Goal: Complete application form

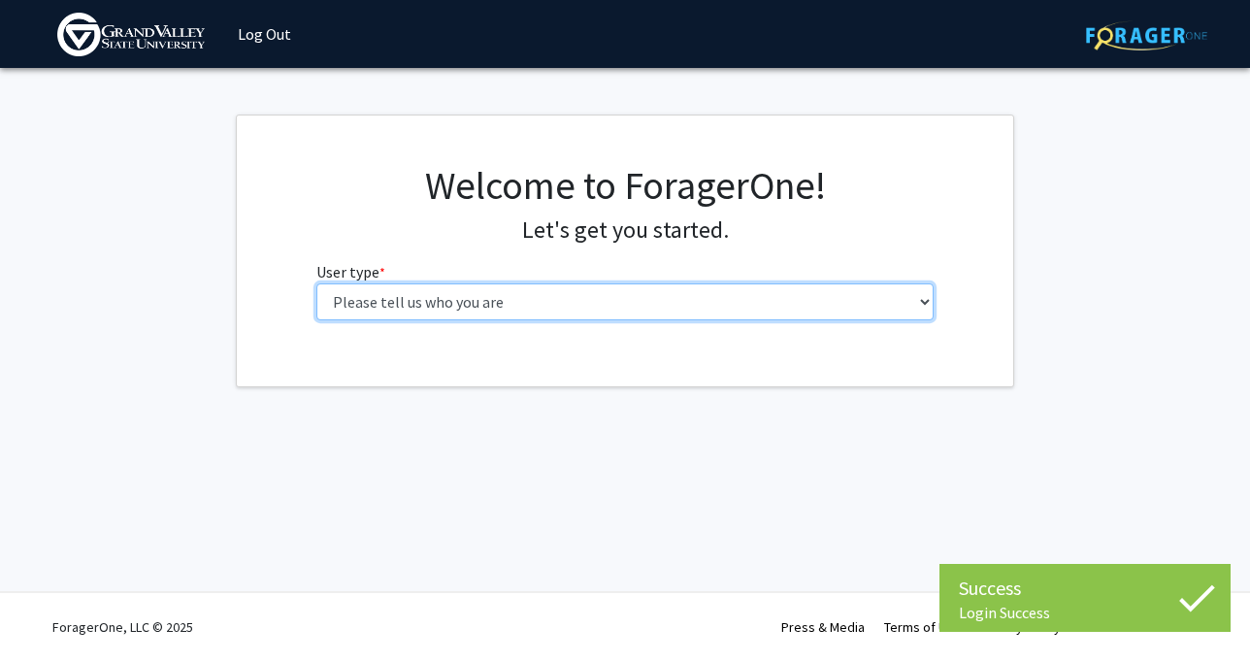
click at [424, 310] on select "Please tell us who you are Undergraduate Student Master's Student Doctoral Cand…" at bounding box center [625, 301] width 618 height 37
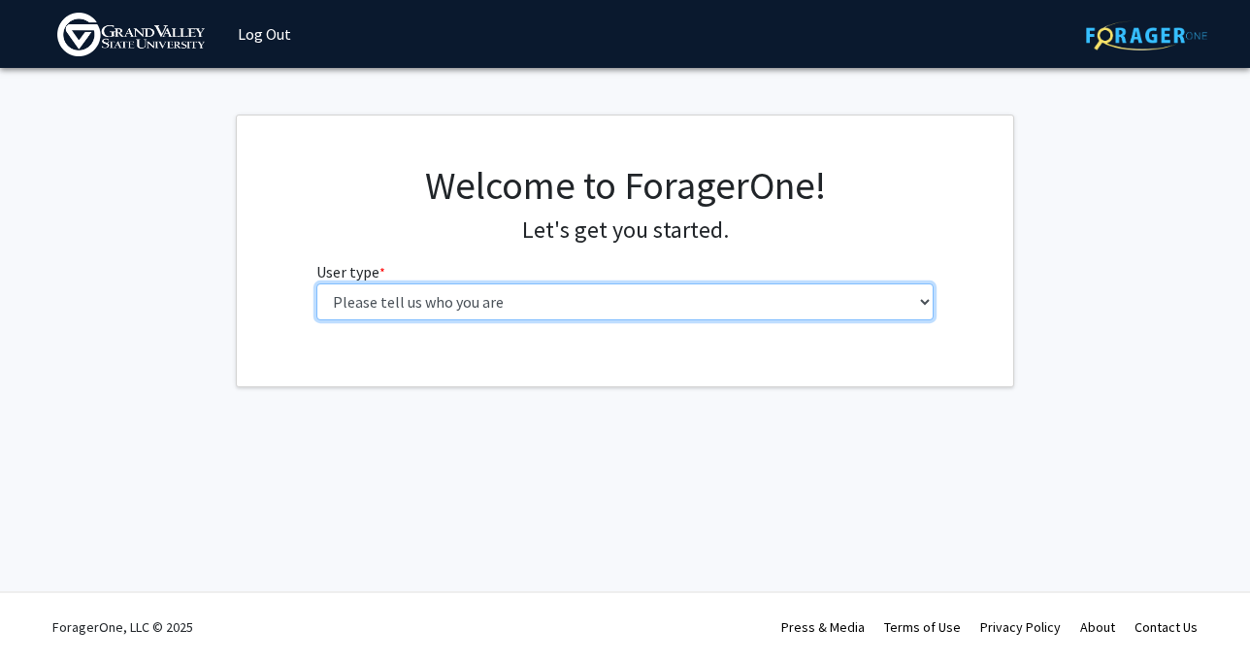
select select "1: undergrad"
click at [316, 283] on select "Please tell us who you are Undergraduate Student Master's Student Doctoral Cand…" at bounding box center [625, 301] width 618 height 37
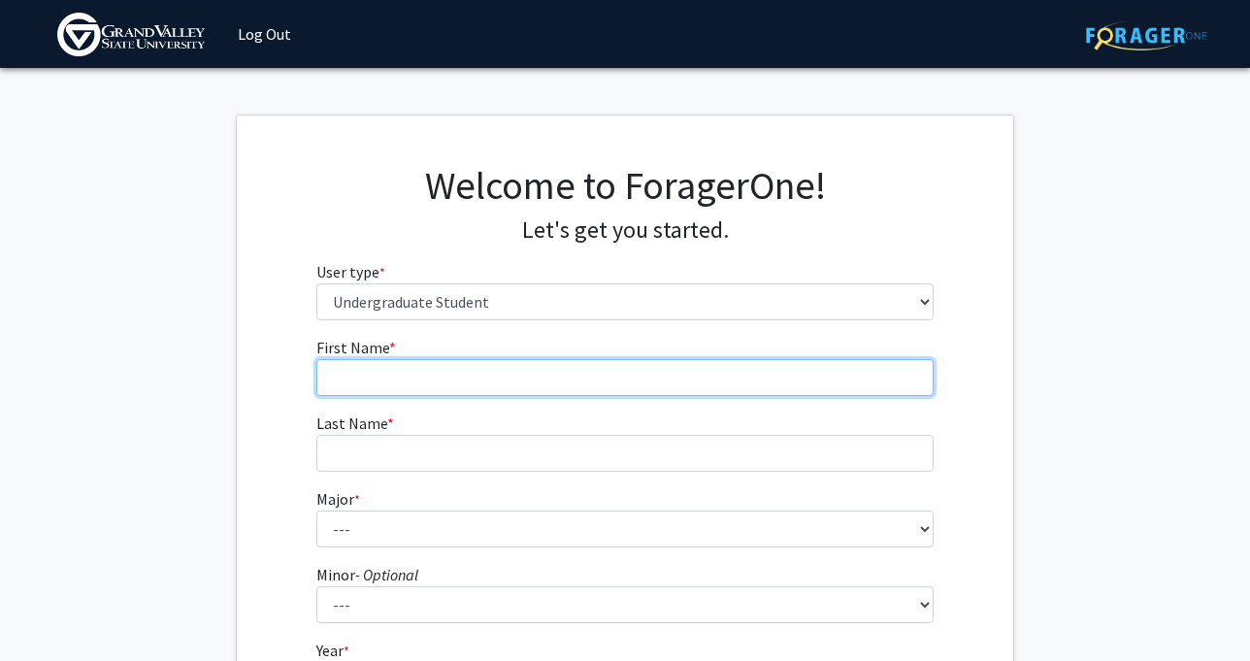
click at [441, 368] on input "First Name * required" at bounding box center [625, 377] width 618 height 37
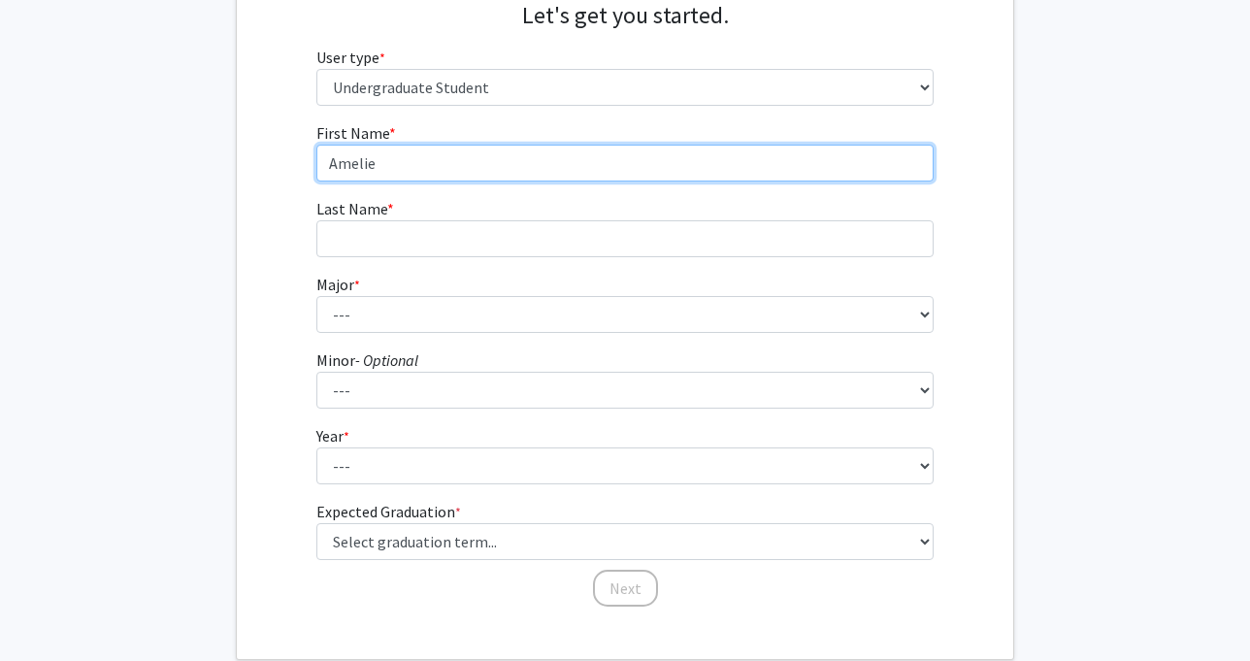
scroll to position [218, 0]
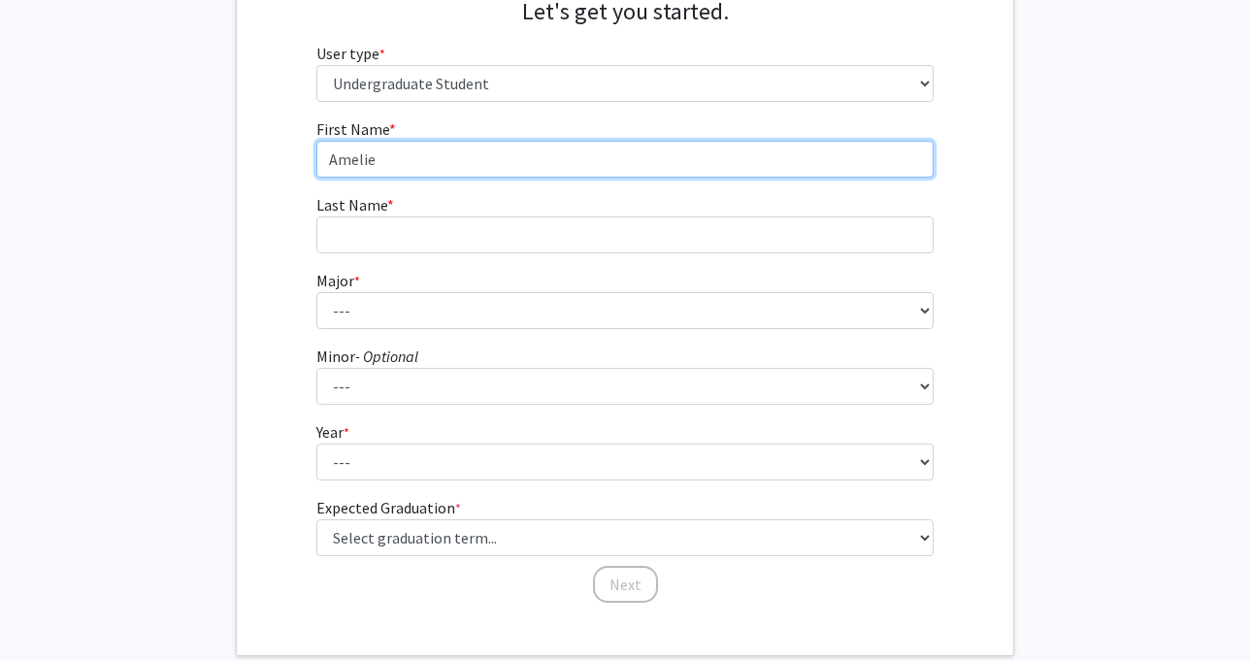
type input "Amelie"
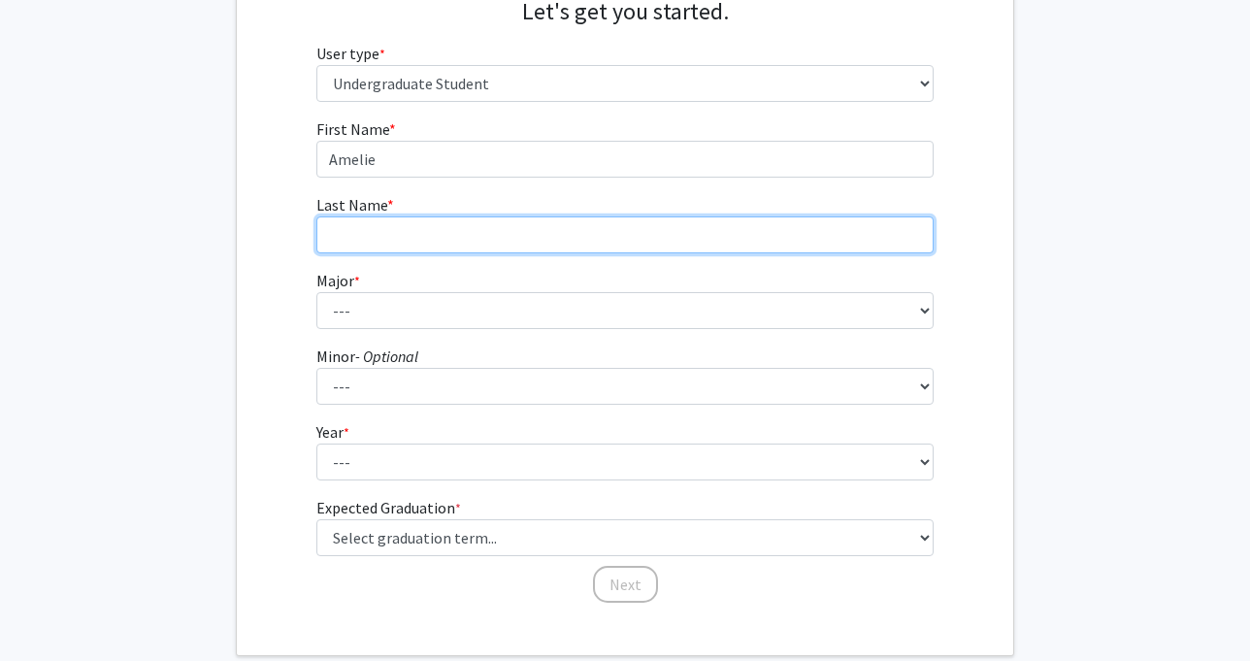
click at [394, 240] on input "Last Name * required" at bounding box center [625, 234] width 618 height 37
type input "[PERSON_NAME]"
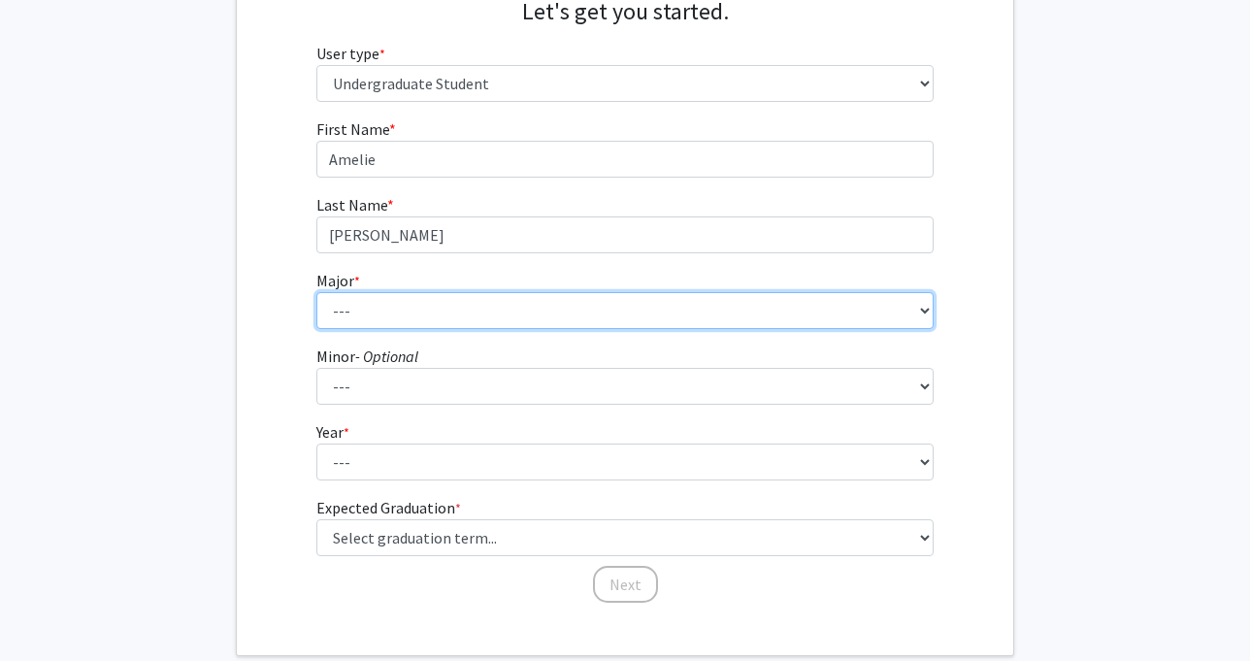
click at [361, 306] on select "--- Advertising and Public Relations Allied Health Science Anthropology Applied…" at bounding box center [625, 310] width 618 height 37
select select "43: 1918"
click at [316, 292] on select "--- Advertising and Public Relations Allied Health Science Anthropology Applied…" at bounding box center [625, 310] width 618 height 37
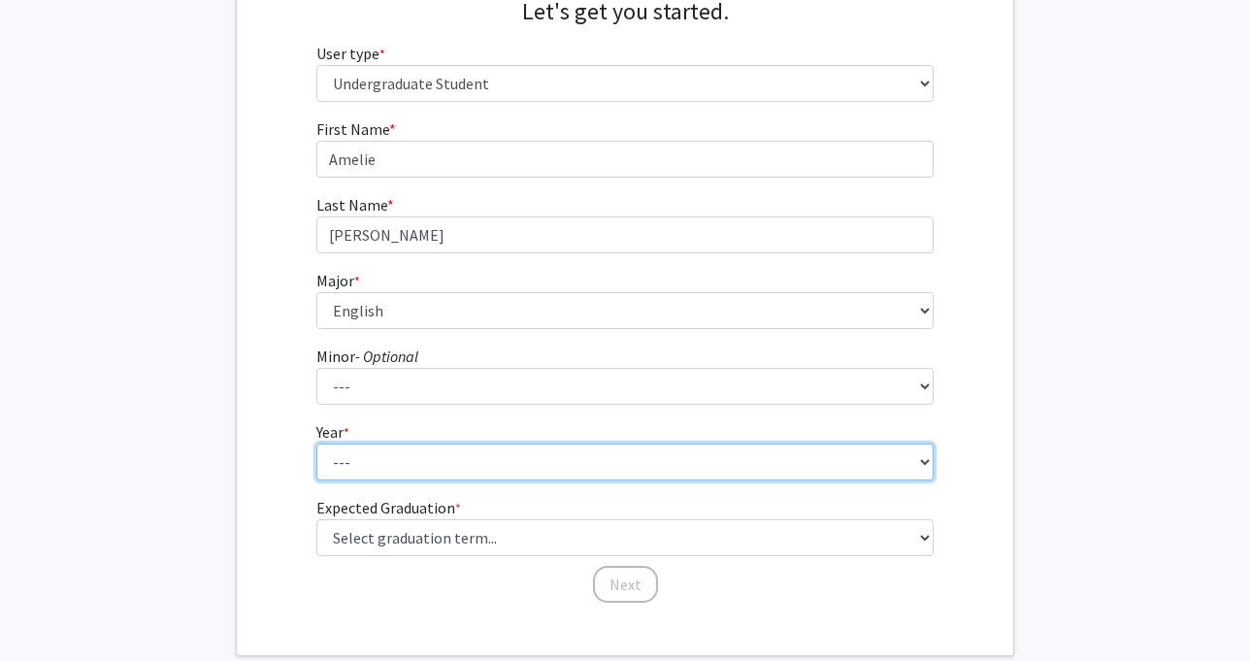
click at [367, 468] on select "--- First-year Sophomore Junior Senior Postbaccalaureate Certificate" at bounding box center [625, 461] width 618 height 37
select select "2: sophomore"
click at [316, 443] on select "--- First-year Sophomore Junior Senior Postbaccalaureate Certificate" at bounding box center [625, 461] width 618 height 37
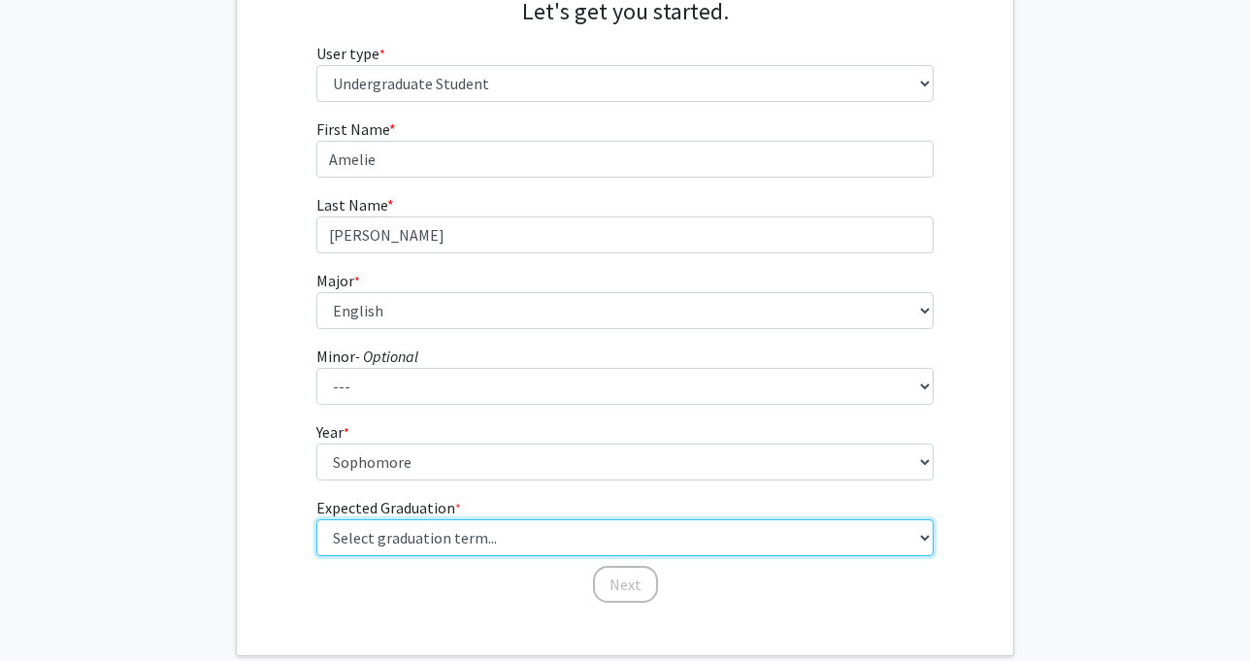
click at [442, 533] on select "Select graduation term... Spring 2025 Summer 2025 Fall 2025 Winter 2025 Spring …" at bounding box center [625, 537] width 618 height 37
select select "13: spring_2028"
click at [316, 519] on select "Select graduation term... Spring 2025 Summer 2025 Fall 2025 Winter 2025 Spring …" at bounding box center [625, 537] width 618 height 37
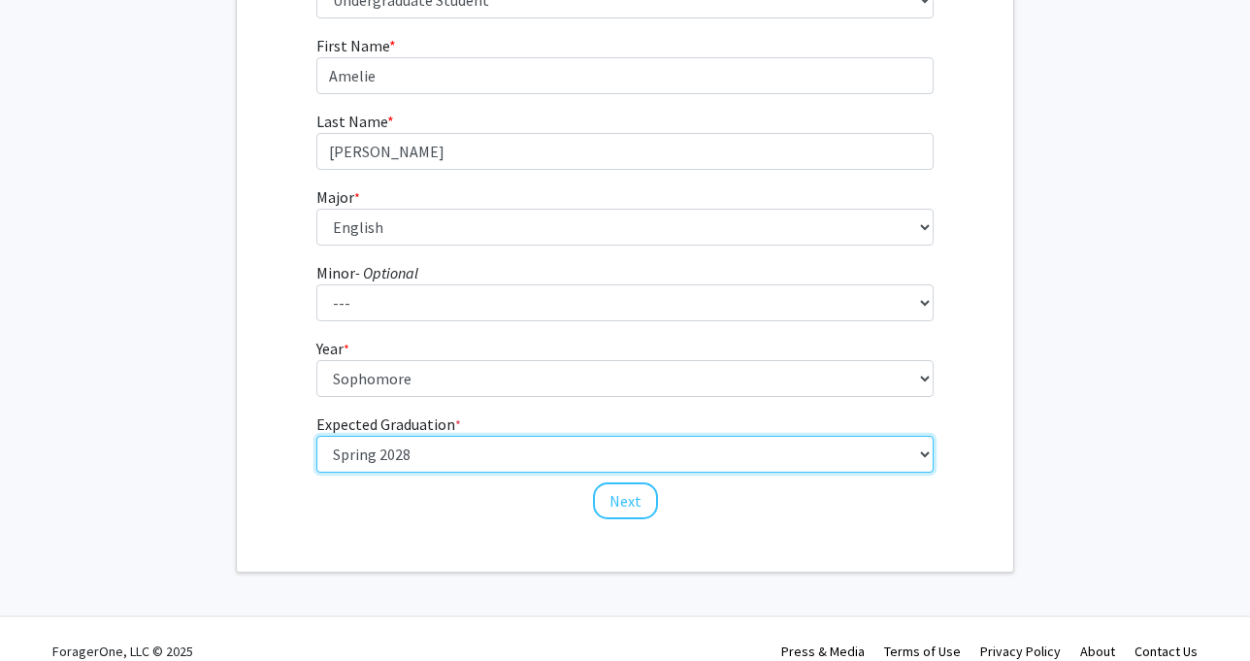
scroll to position [311, 0]
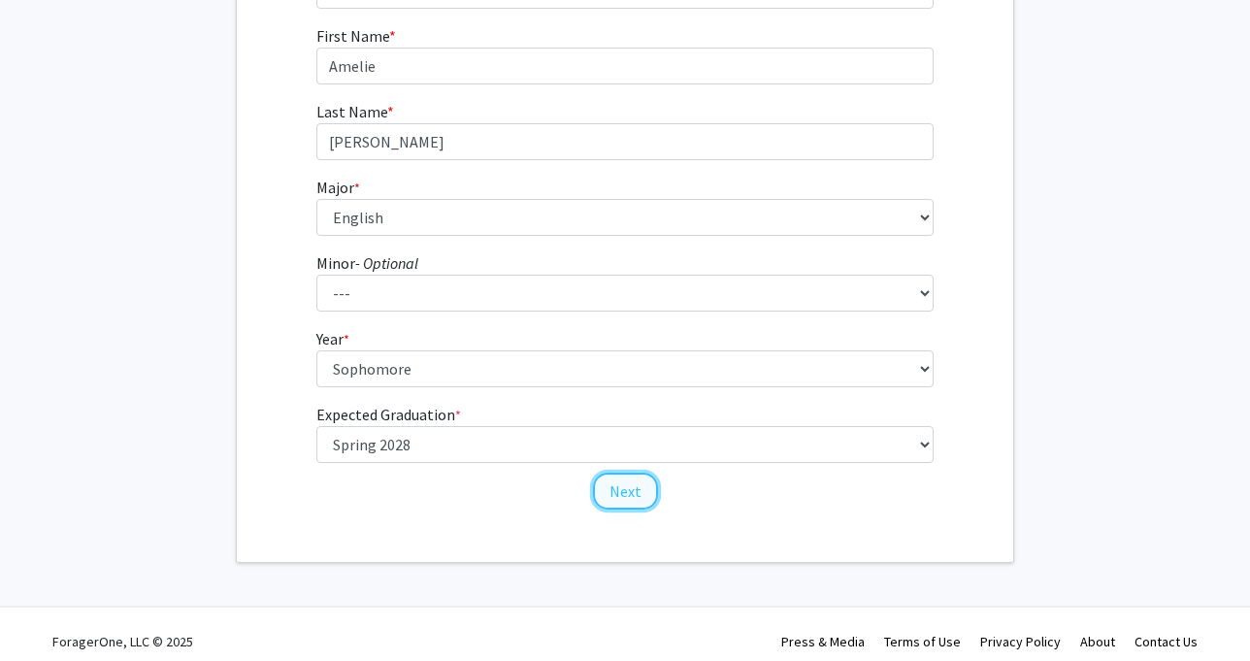
click at [606, 493] on button "Next" at bounding box center [625, 491] width 65 height 37
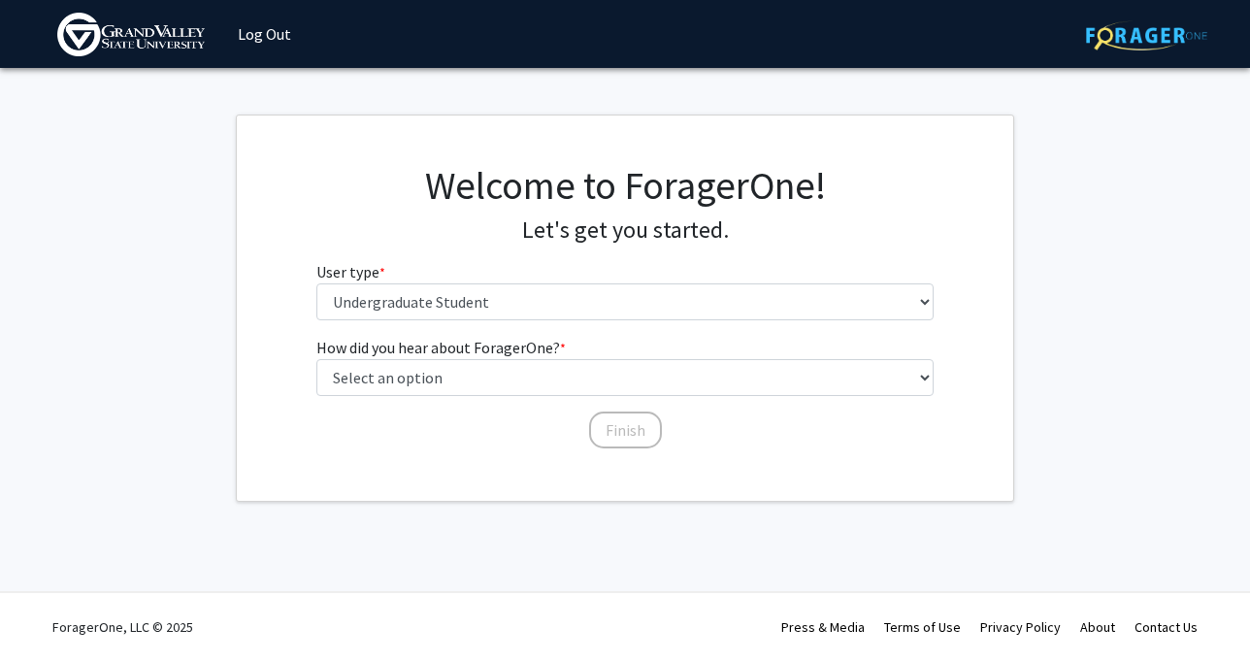
scroll to position [0, 0]
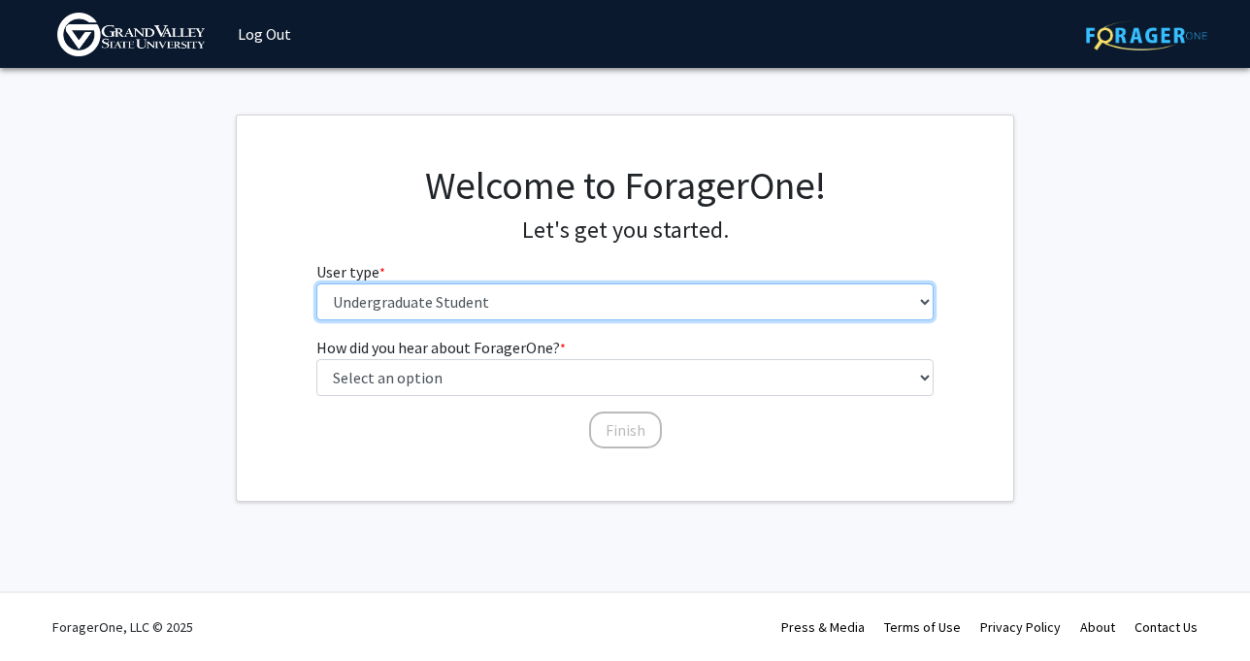
click at [590, 313] on select "Please tell us who you are Undergraduate Student Master's Student Doctoral Cand…" at bounding box center [625, 301] width 618 height 37
click at [316, 283] on select "Please tell us who you are Undergraduate Student Master's Student Doctoral Cand…" at bounding box center [625, 301] width 618 height 37
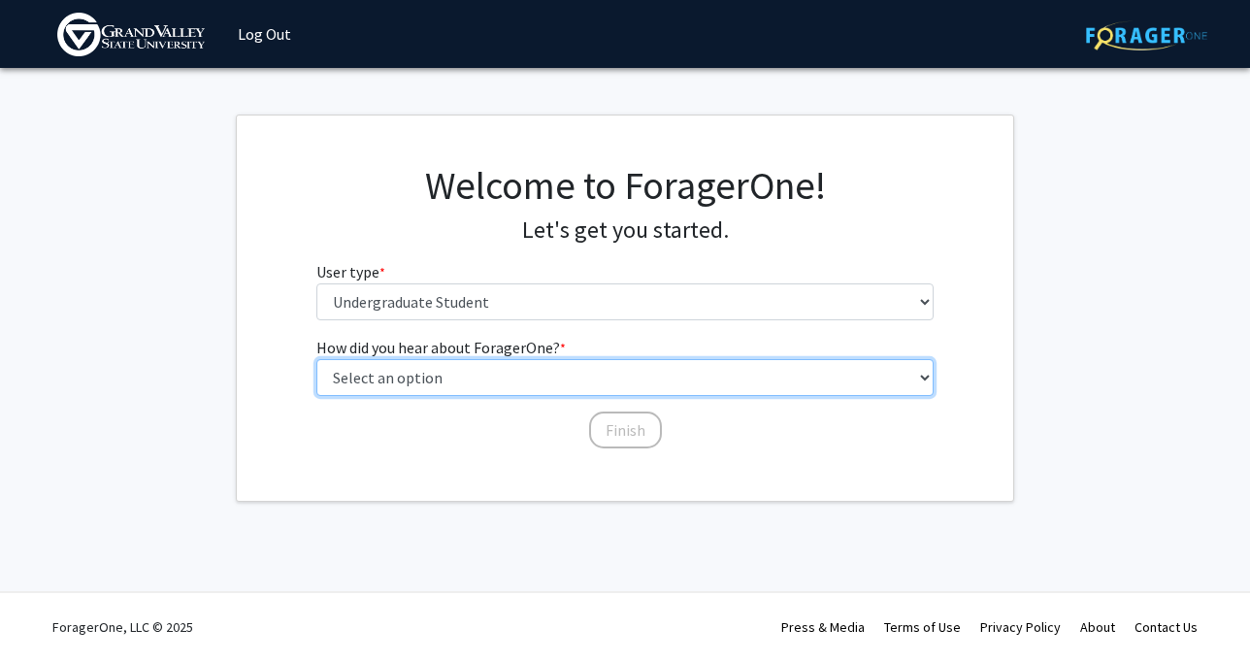
click at [566, 374] on select "Select an option Peer/student recommendation Faculty/staff recommendation Unive…" at bounding box center [625, 377] width 618 height 37
select select "3: university_website"
click at [316, 359] on select "Select an option Peer/student recommendation Faculty/staff recommendation Unive…" at bounding box center [625, 377] width 618 height 37
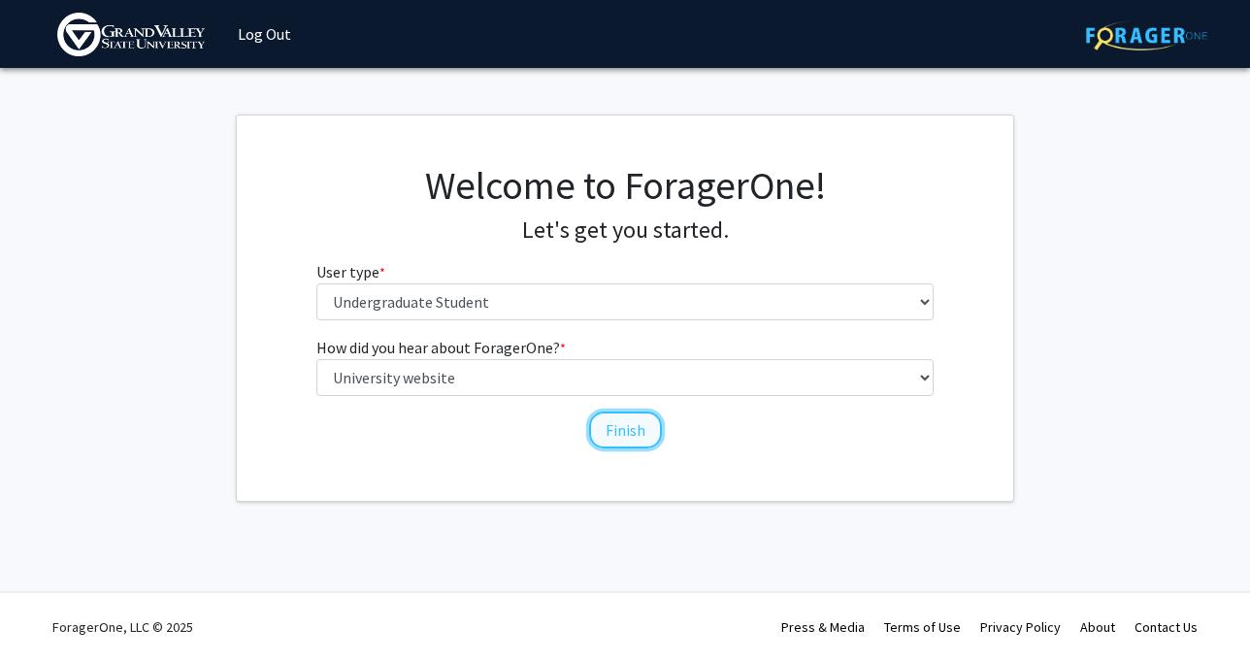
click at [636, 424] on button "Finish" at bounding box center [625, 429] width 73 height 37
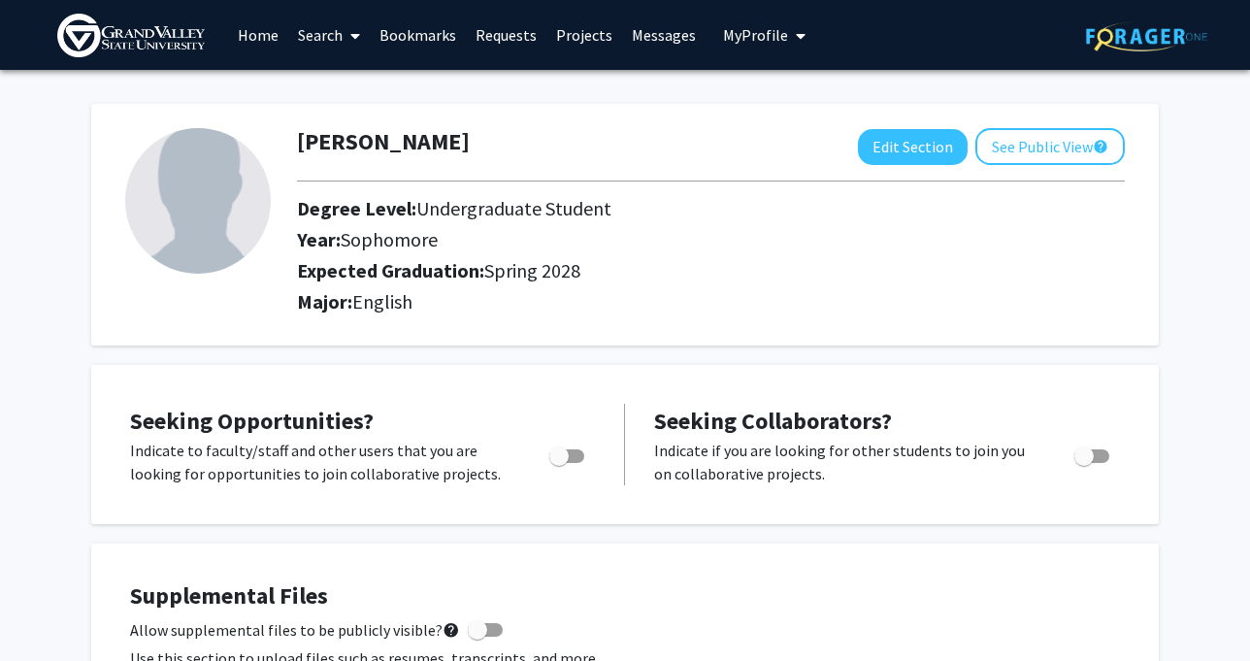
click at [261, 27] on link "Home" at bounding box center [258, 35] width 60 height 68
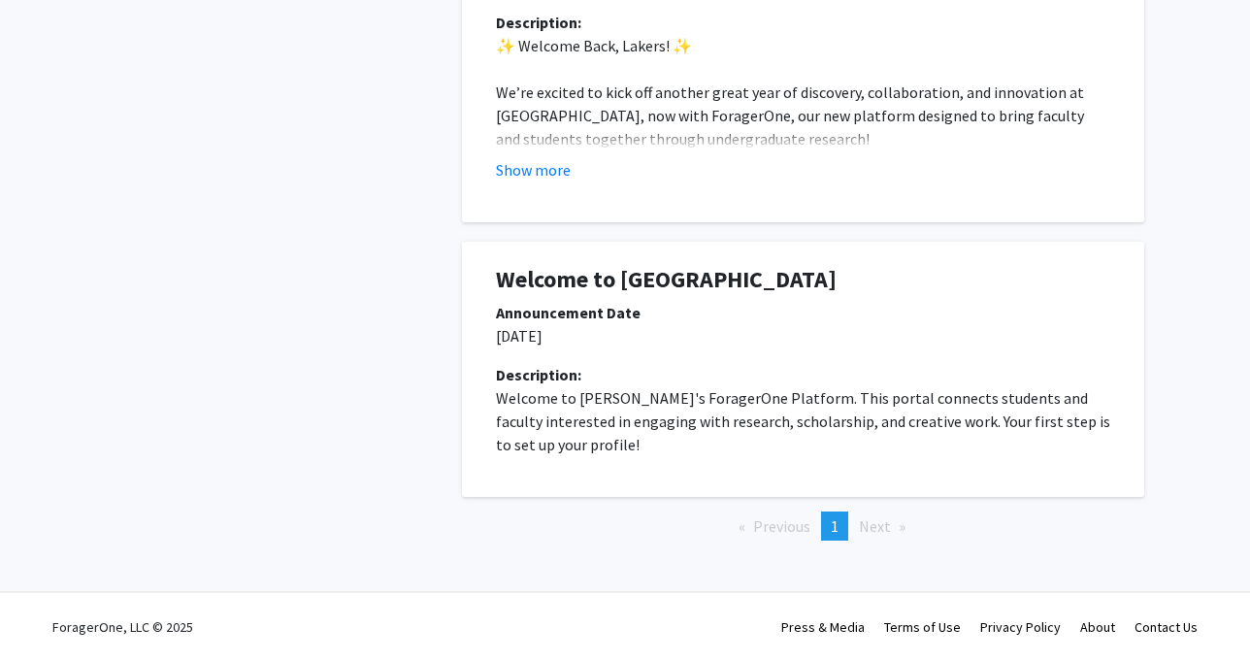
scroll to position [748, 0]
